Goal: Book appointment/travel/reservation

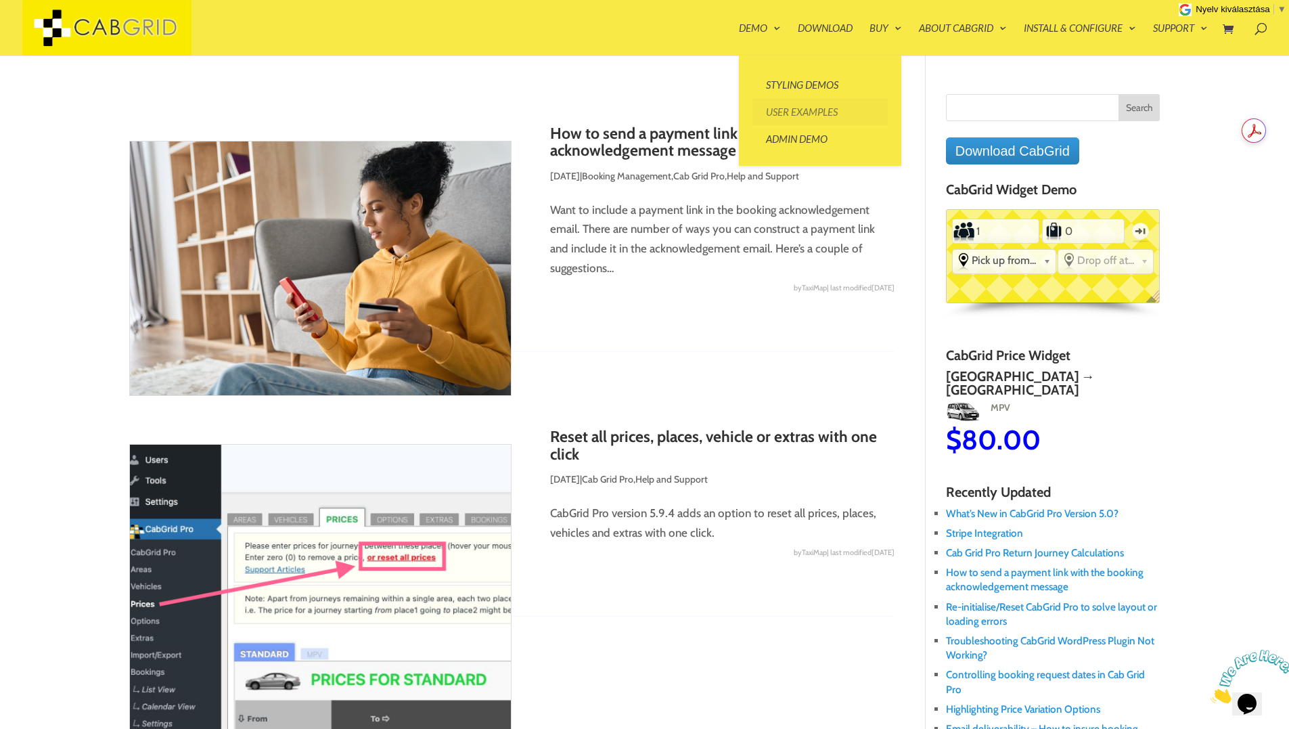
click at [787, 110] on link "User Examples" at bounding box center [819, 111] width 135 height 27
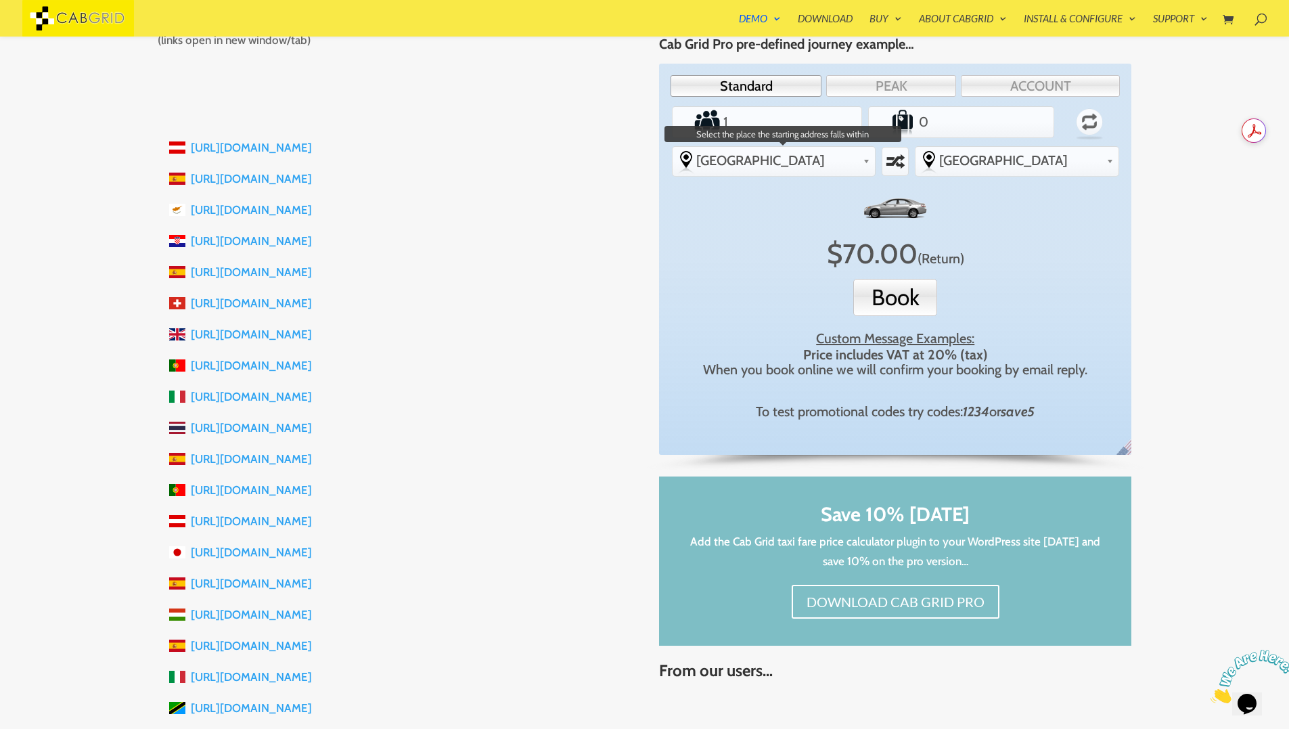
scroll to position [24, 0]
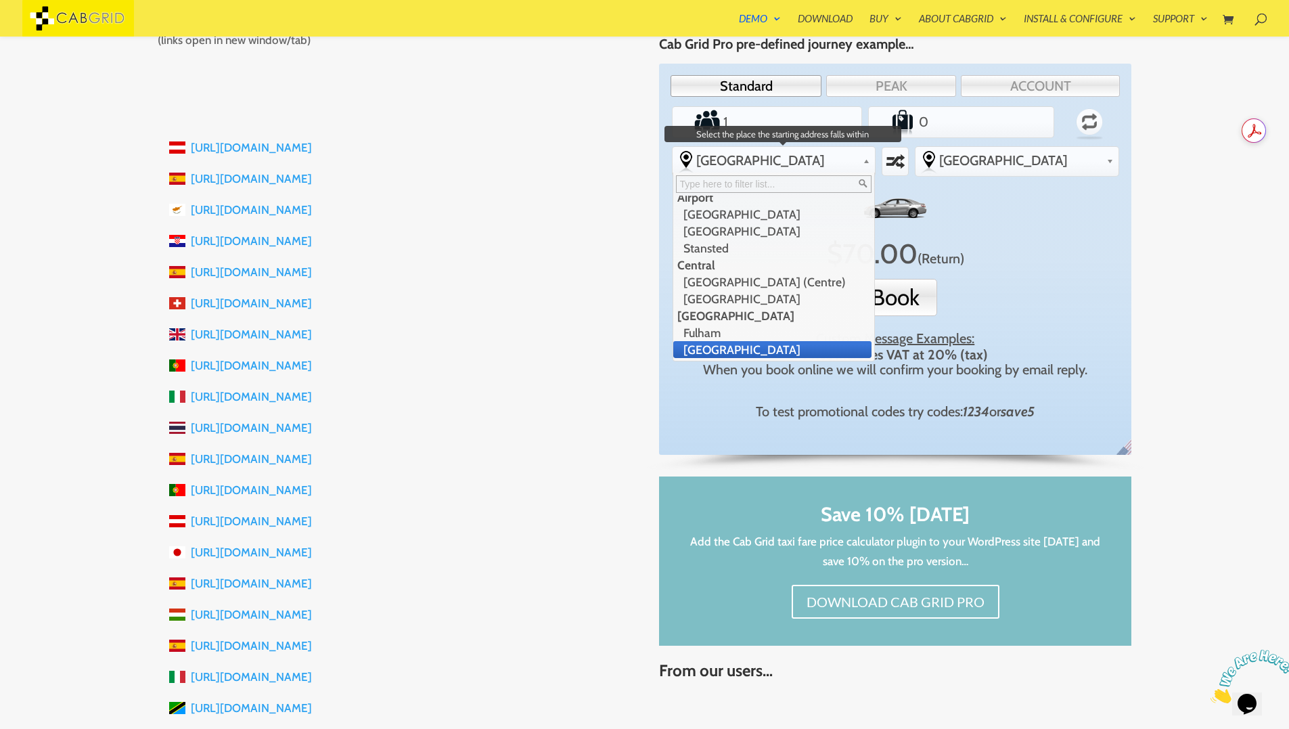
click at [819, 164] on span "[GEOGRAPHIC_DATA]" at bounding box center [777, 160] width 162 height 16
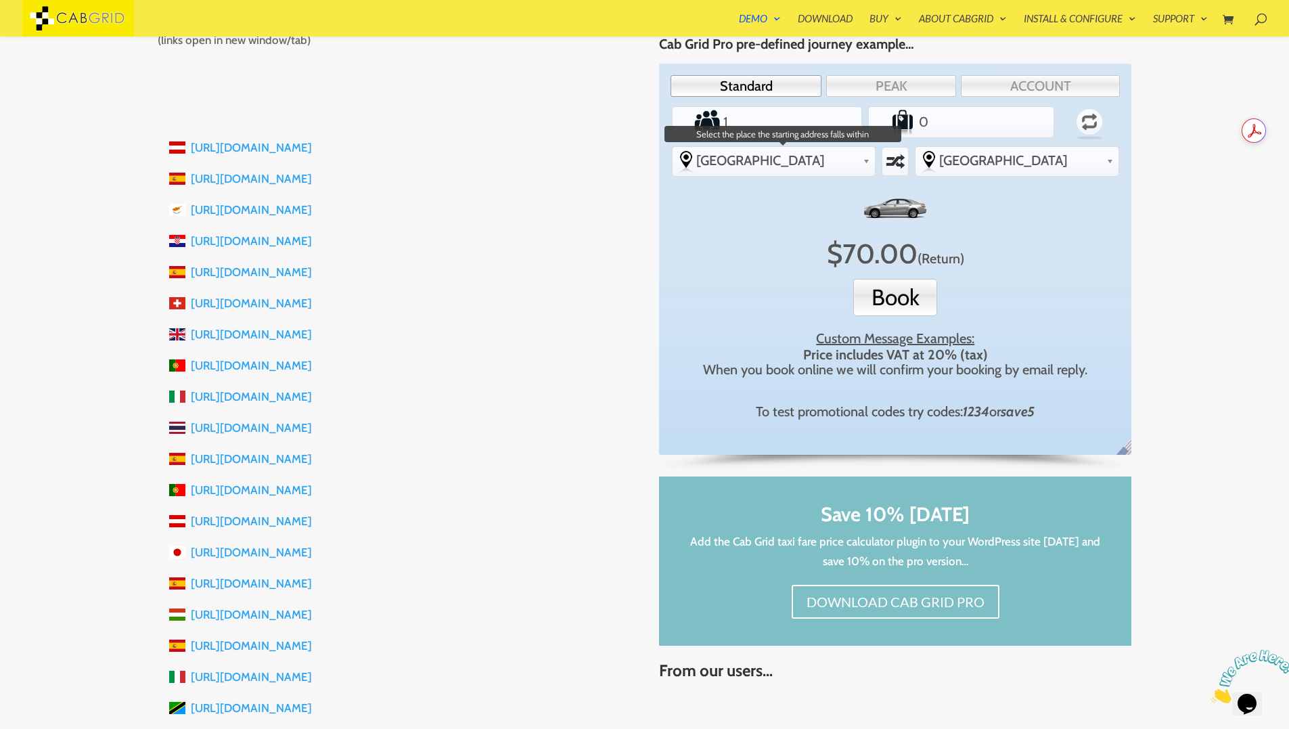
click at [820, 164] on span "[GEOGRAPHIC_DATA]" at bounding box center [777, 160] width 162 height 16
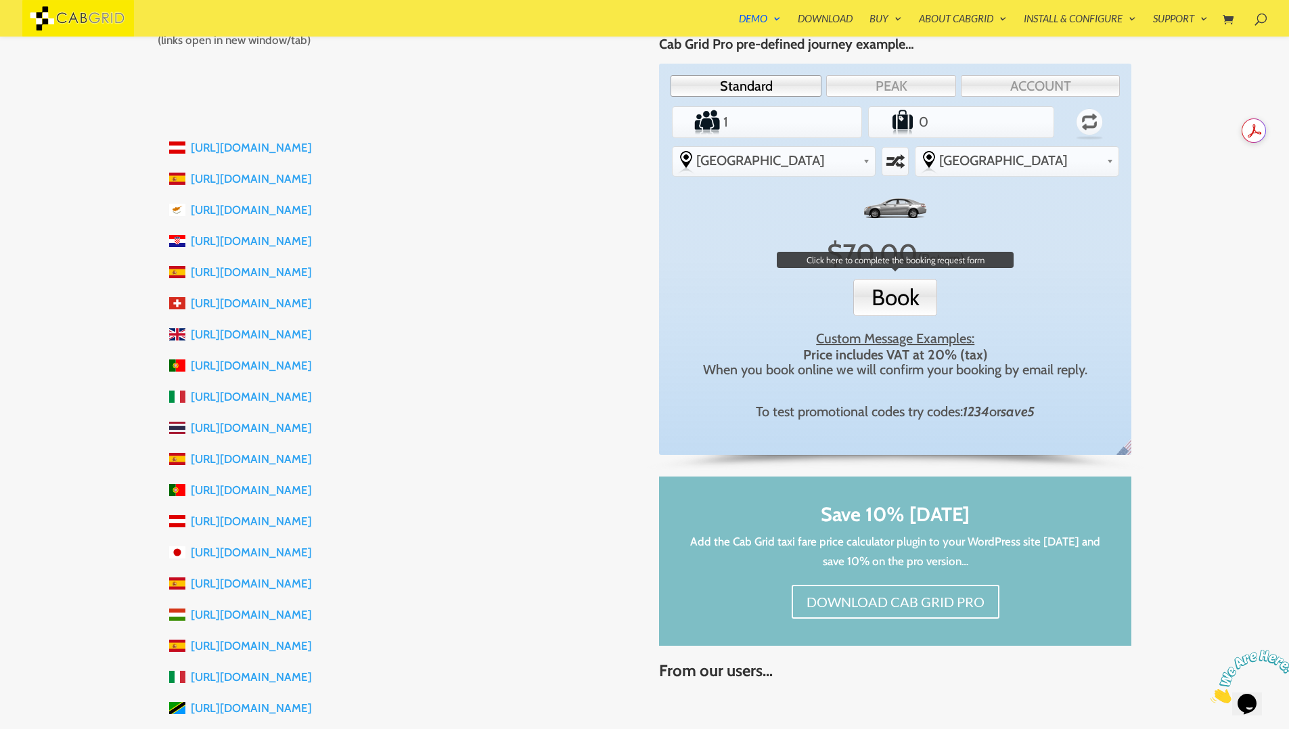
click at [915, 296] on button "Book" at bounding box center [895, 297] width 84 height 37
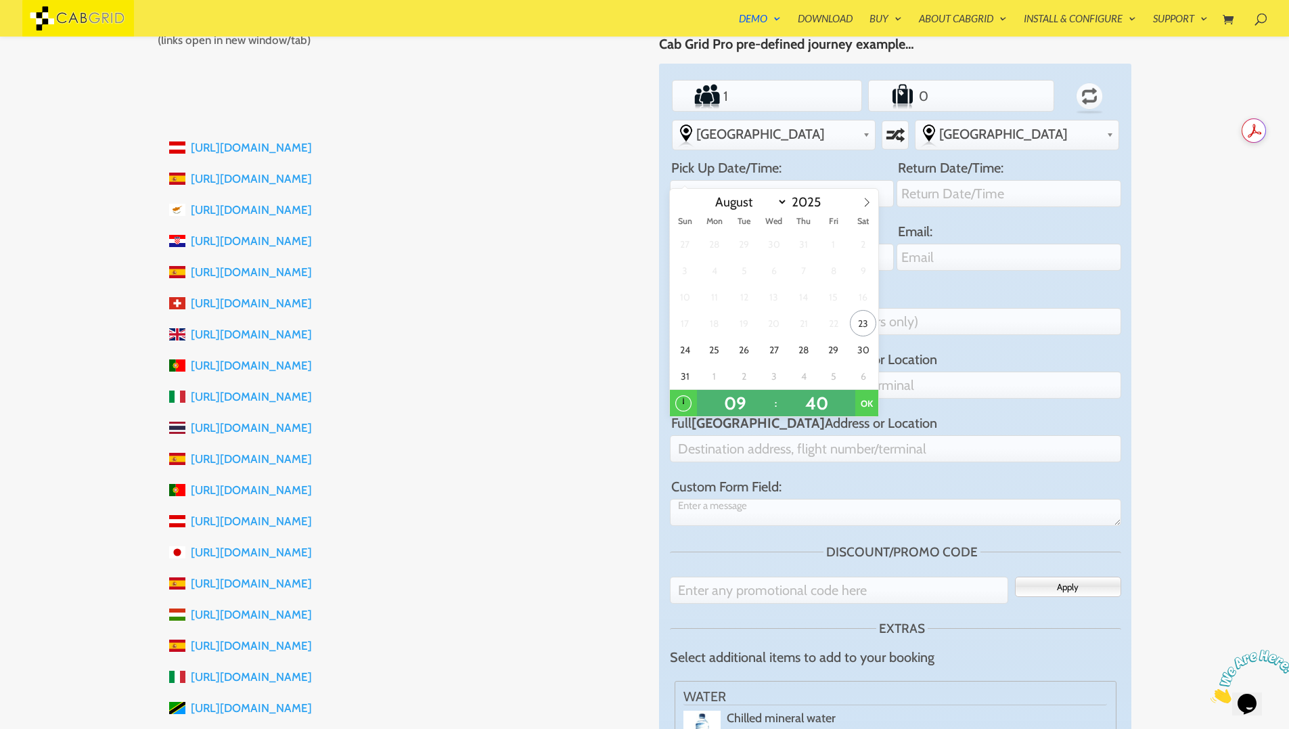
click at [770, 353] on span "27" at bounding box center [774, 349] width 26 height 26
type input "9:40AM 27 Aug 2025"
click at [869, 401] on button "OK" at bounding box center [866, 403] width 23 height 27
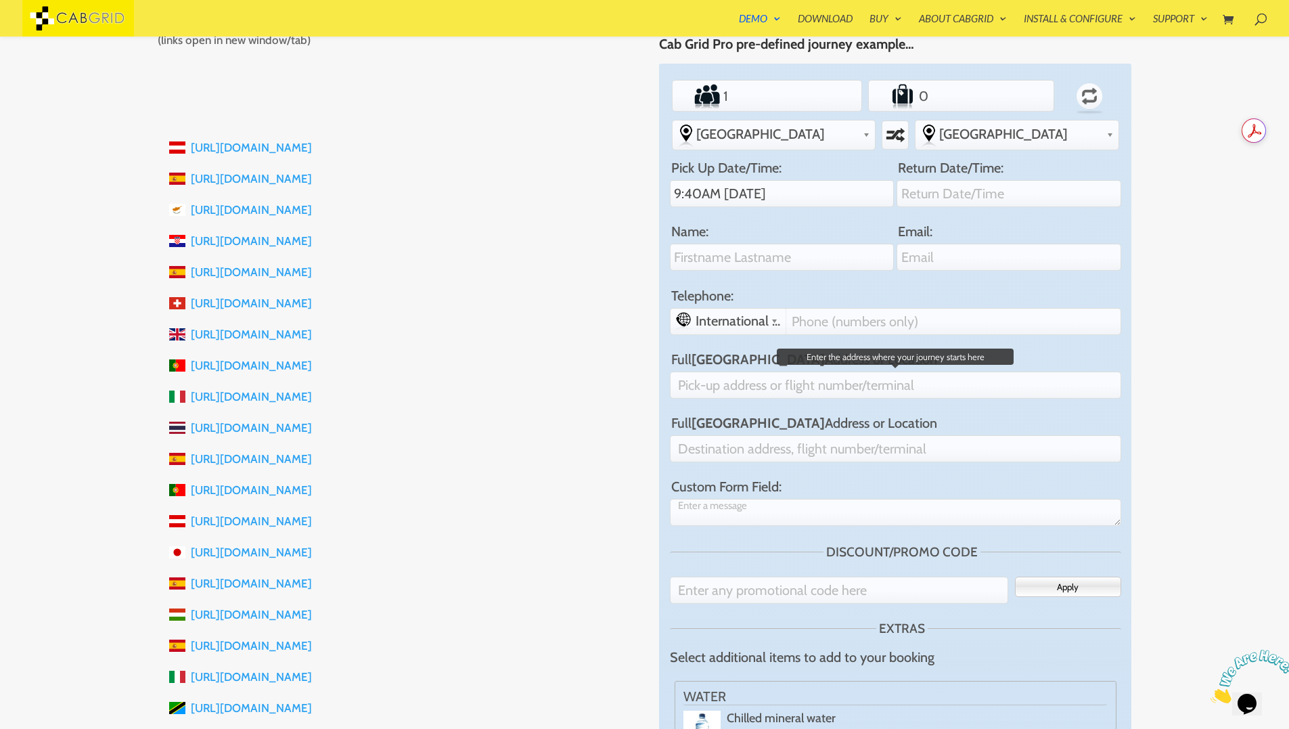
click at [902, 371] on input "Full Heathrow Airport Address or Location" at bounding box center [895, 384] width 451 height 27
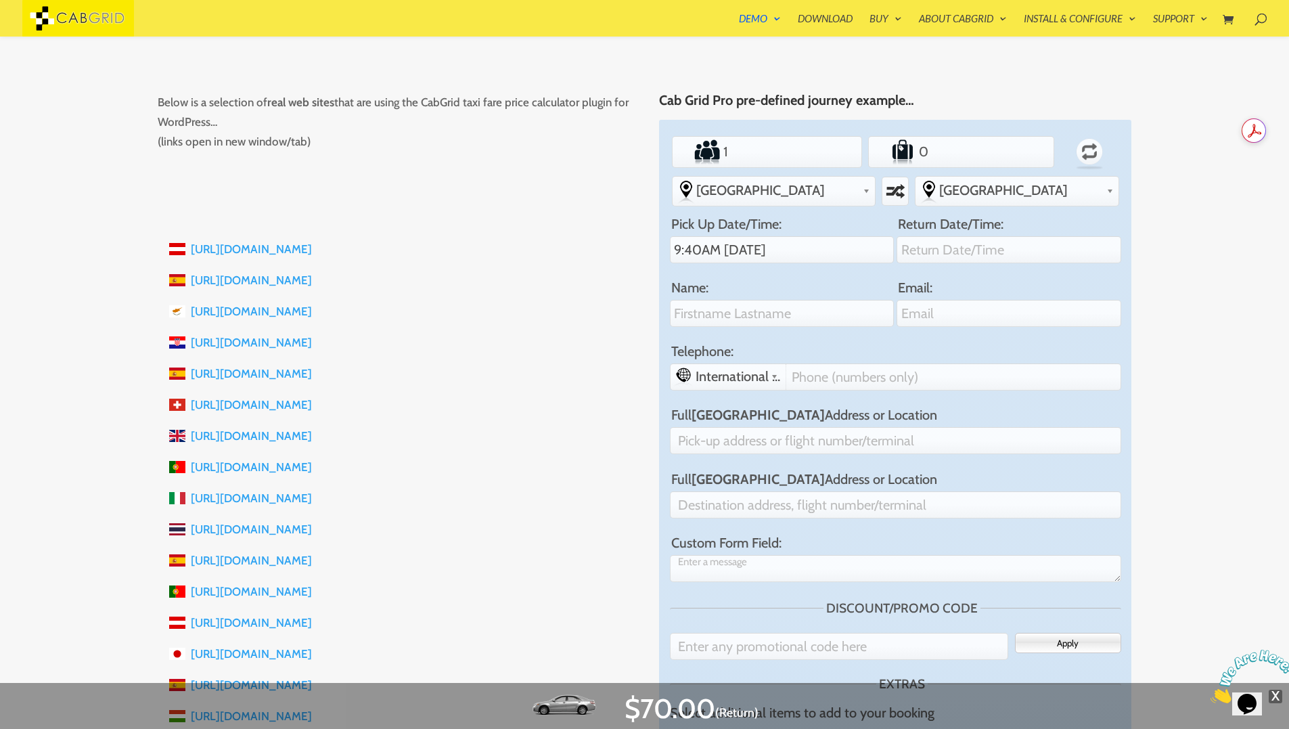
scroll to position [221, 0]
click at [312, 439] on link "https://scottish-executive-taxi.co.uk" at bounding box center [251, 438] width 121 height 14
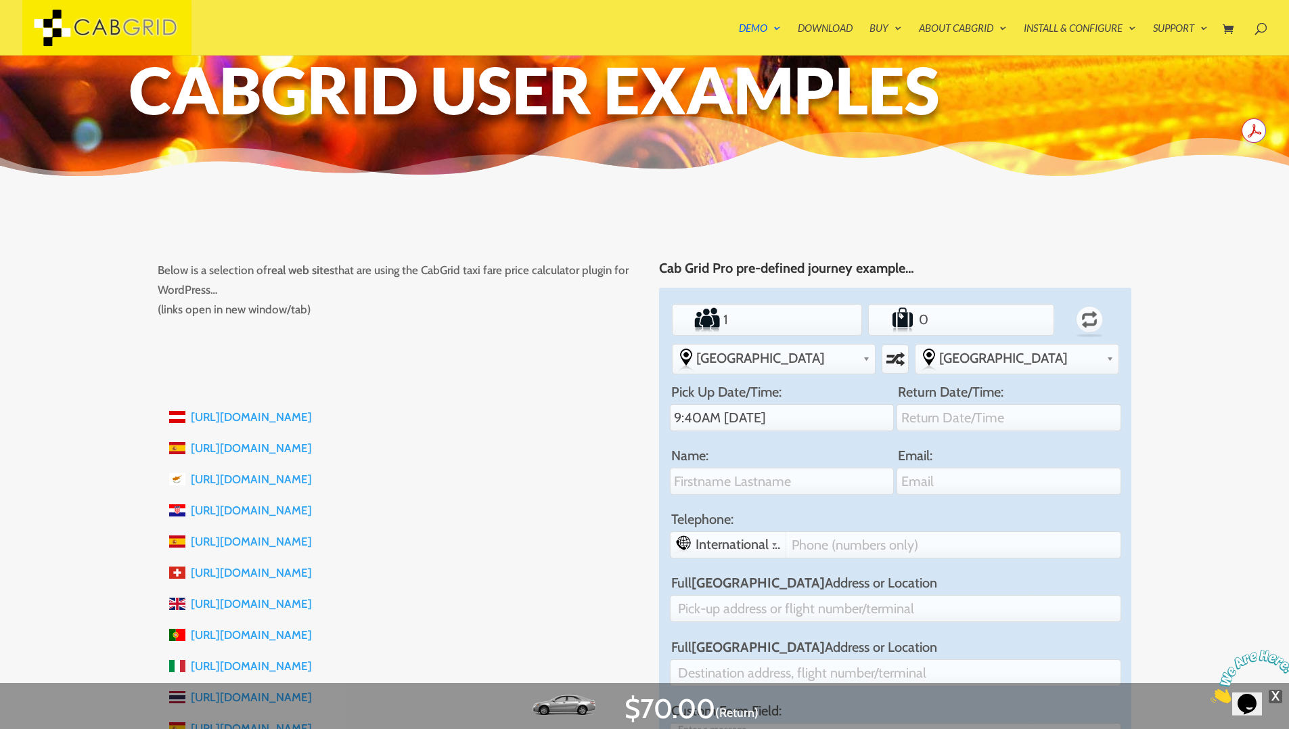
scroll to position [0, 0]
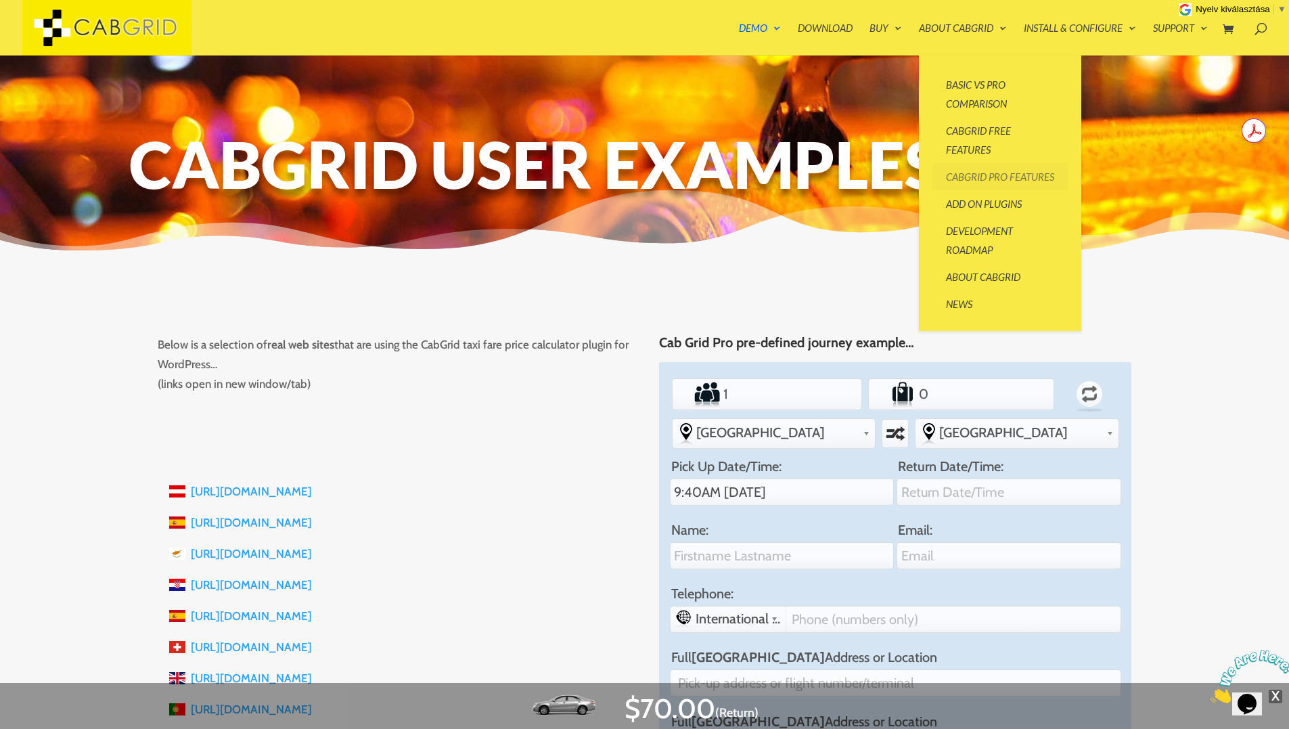
click at [964, 179] on link "CabGrid Pro Features" at bounding box center [999, 176] width 135 height 27
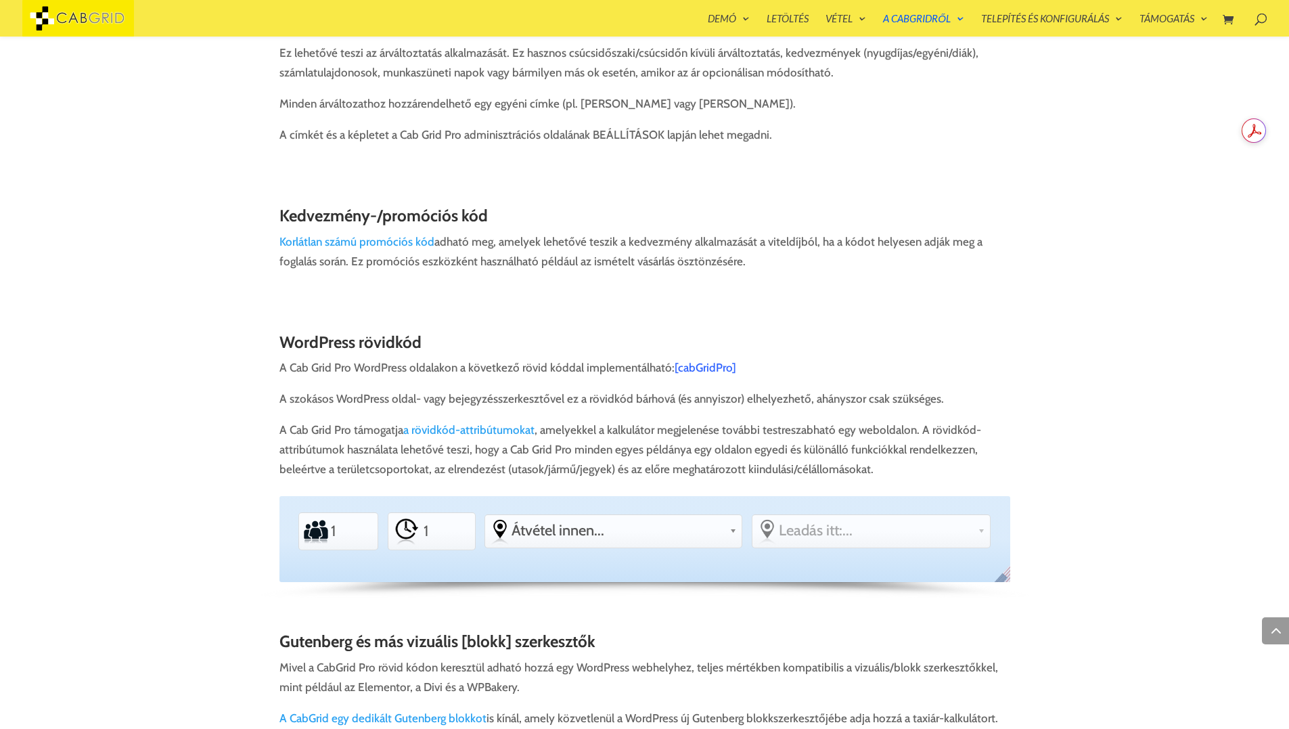
scroll to position [3194, 0]
